Goal: Navigation & Orientation: Go to known website

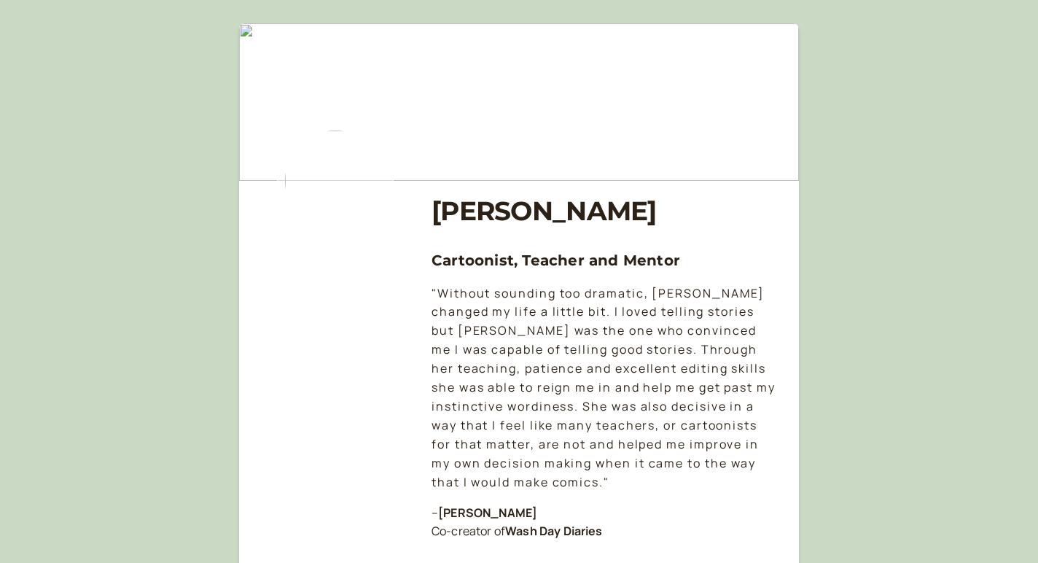
scroll to position [638, 0]
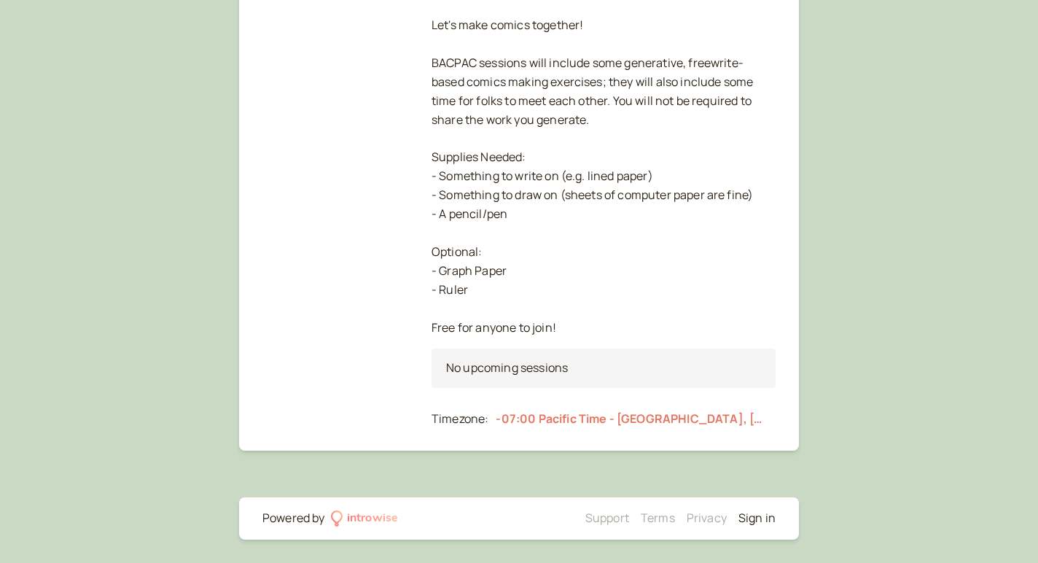
click at [758, 516] on link "Sign in" at bounding box center [757, 518] width 37 height 16
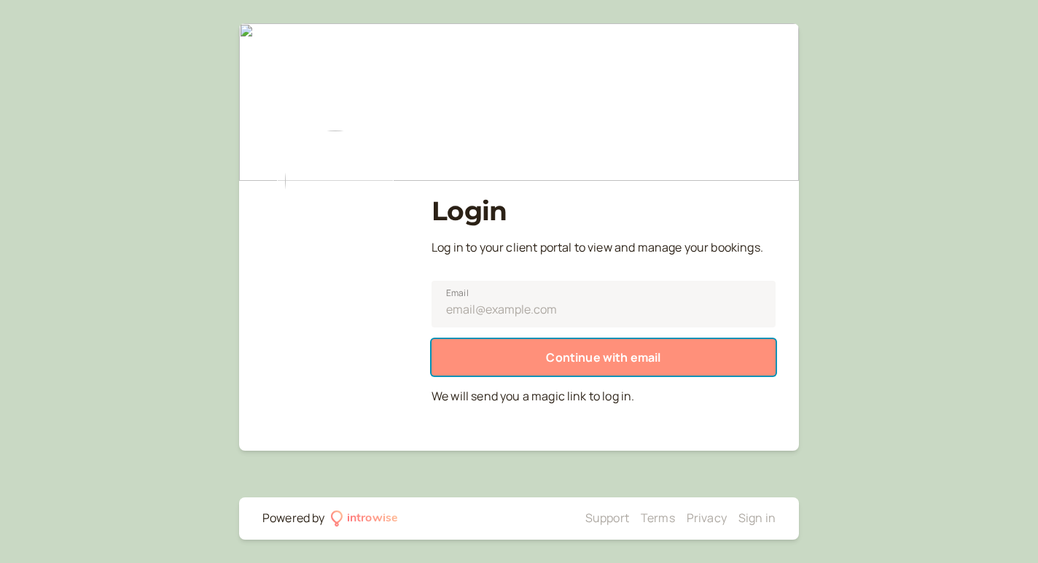
click at [704, 343] on button "Continue with email" at bounding box center [604, 357] width 344 height 36
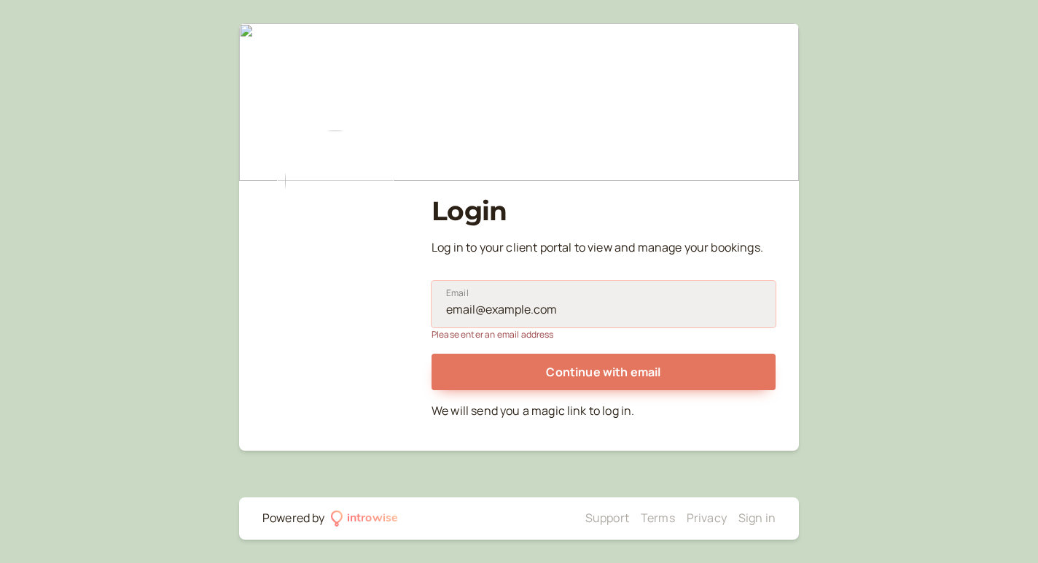
click at [704, 322] on input "Email" at bounding box center [604, 304] width 344 height 47
type input "courttan@gmail.com"
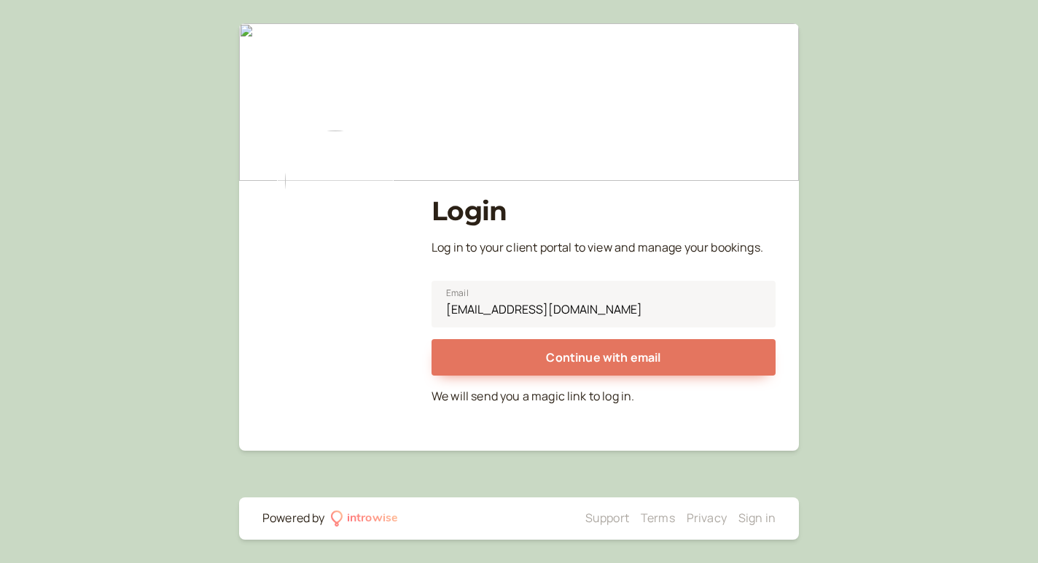
click at [664, 384] on fieldset "courttan@gmail.com Email Continue with email We will send you a magic link to l…" at bounding box center [604, 343] width 344 height 149
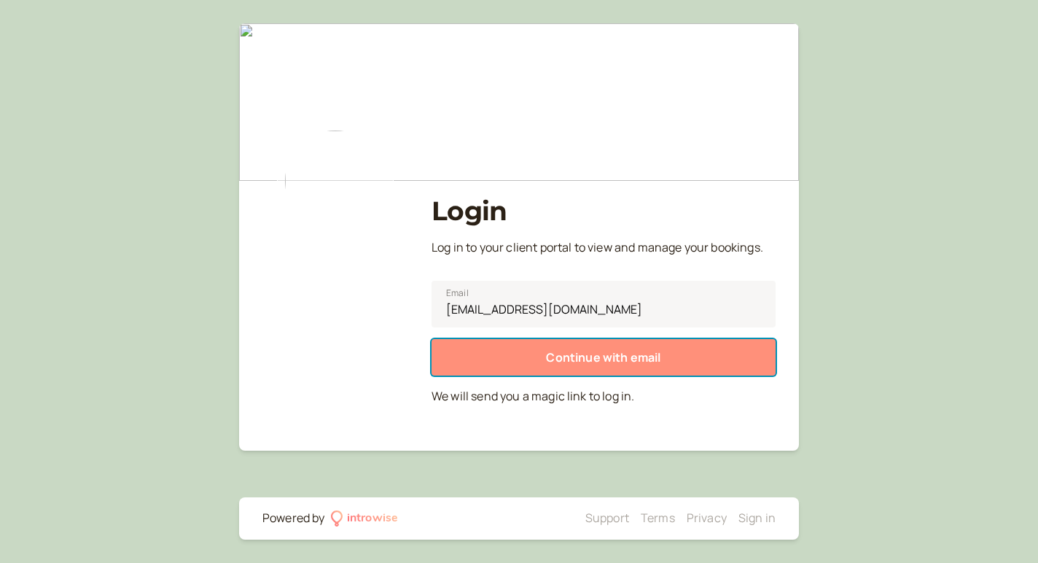
click at [664, 368] on button "Continue with email" at bounding box center [604, 357] width 344 height 36
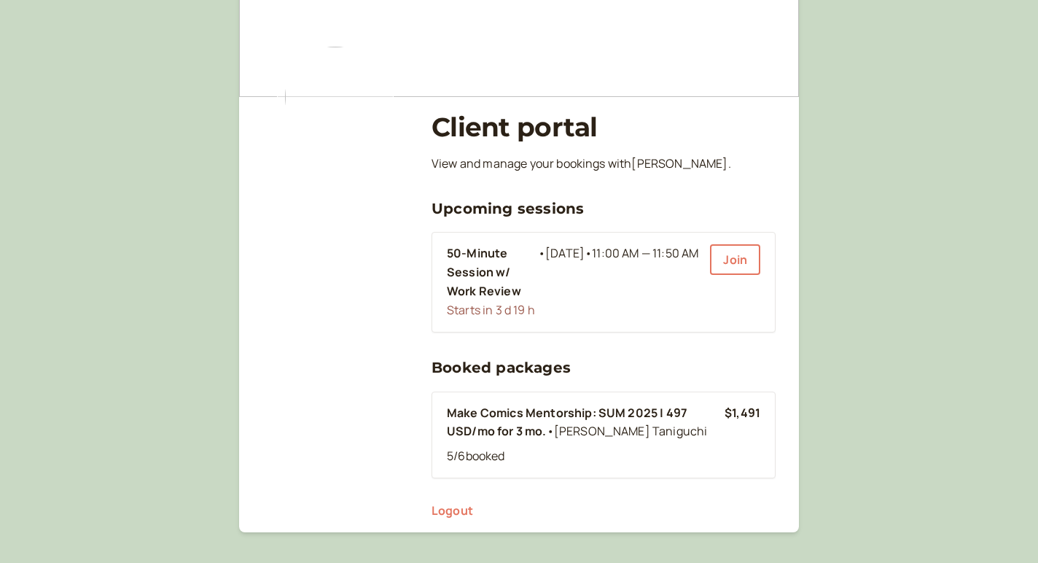
scroll to position [88, 0]
